Goal: Find specific page/section: Find specific page/section

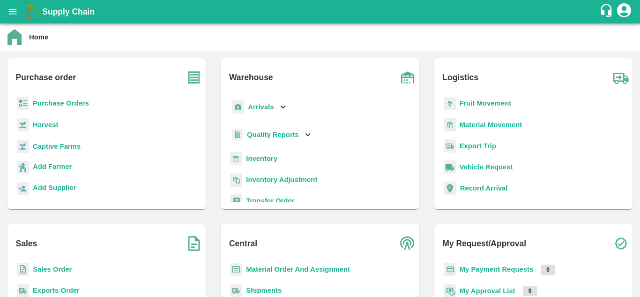
click at [51, 270] on b "Sales Order" at bounding box center [52, 268] width 39 height 7
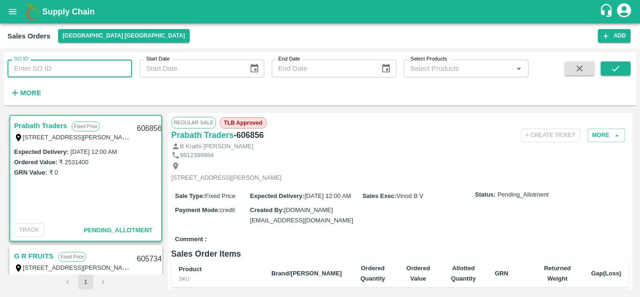
click at [69, 70] on input "SO ID" at bounding box center [69, 69] width 125 height 18
click at [70, 188] on div "Expected Delivery : [DATE] 12:00 AM Ordered Value: ₹ 2531400 GRN Value: ₹ 0" at bounding box center [85, 183] width 151 height 74
click at [51, 124] on link "Prabath Traders" at bounding box center [40, 126] width 53 height 12
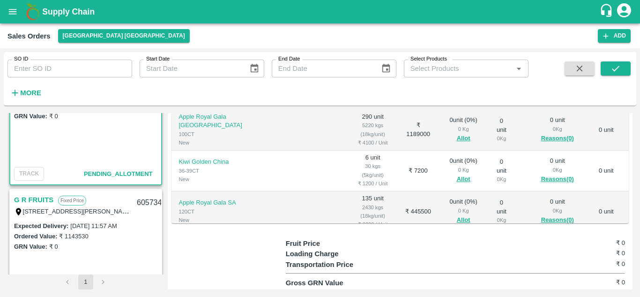
scroll to position [226, 0]
